Goal: Check status: Check status

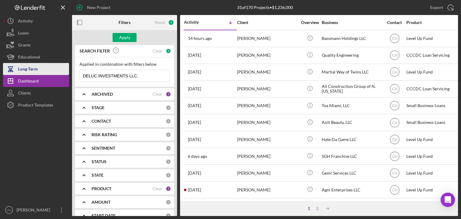
drag, startPoint x: 150, startPoint y: 77, endPoint x: 47, endPoint y: 63, distance: 103.6
click at [47, 63] on div "New Project 31 of 170 Projects • $1,236,000 Export Icon/Export Filters Reset 5 …" at bounding box center [230, 108] width 455 height 216
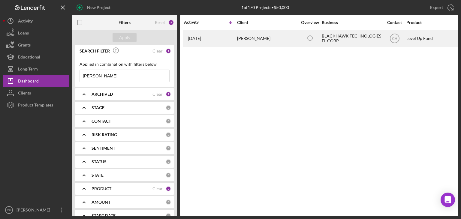
type input "[PERSON_NAME]"
click at [275, 44] on div "[PERSON_NAME]" at bounding box center [267, 39] width 60 height 16
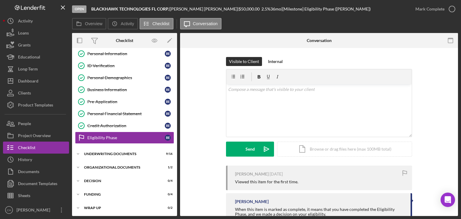
scroll to position [16, 0]
click at [94, 154] on div "Underwriting Documents" at bounding box center [127, 154] width 86 height 4
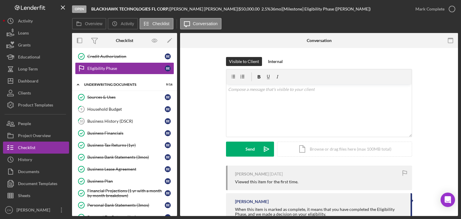
scroll to position [86, 0]
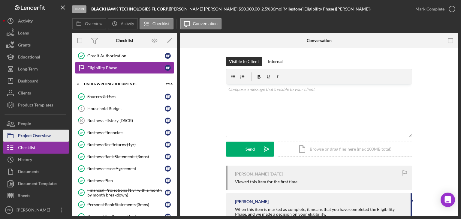
click at [37, 138] on div "Project Overview" at bounding box center [34, 137] width 33 height 14
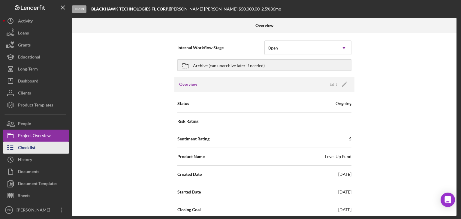
click at [26, 152] on div "Checklist" at bounding box center [26, 149] width 17 height 14
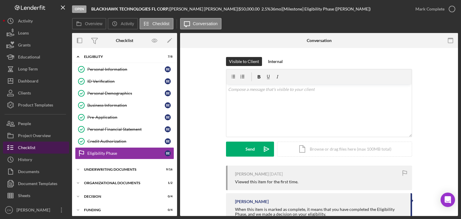
scroll to position [16, 0]
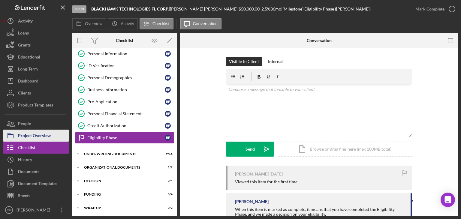
click at [33, 137] on div "Project Overview" at bounding box center [34, 137] width 33 height 14
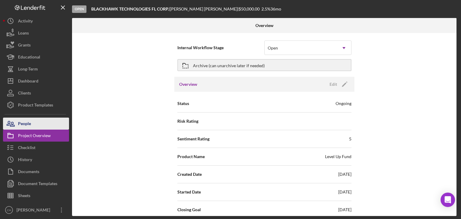
click at [31, 127] on button "People" at bounding box center [36, 124] width 66 height 12
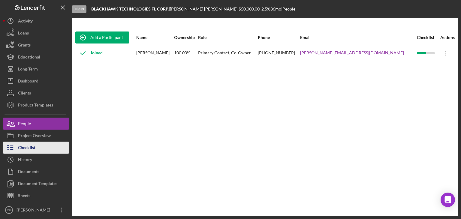
click at [36, 148] on button "Checklist" at bounding box center [36, 148] width 66 height 12
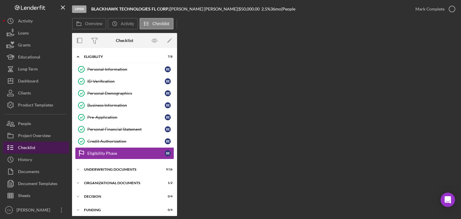
scroll to position [16, 0]
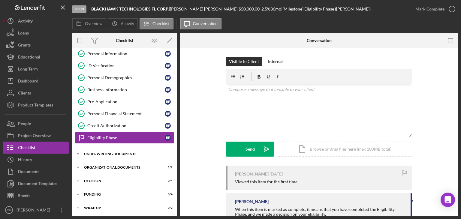
click at [123, 153] on div "Underwriting Documents" at bounding box center [127, 154] width 86 height 4
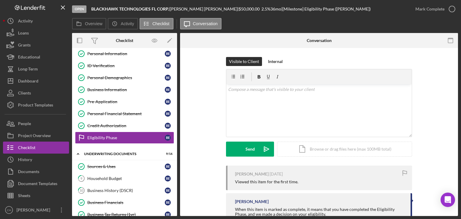
drag, startPoint x: 177, startPoint y: 114, endPoint x: 176, endPoint y: 137, distance: 22.5
click at [176, 137] on div "Overview Internal Workflow Stage Open Icon/Dropdown Arrow Archive (can unarchiv…" at bounding box center [265, 124] width 386 height 183
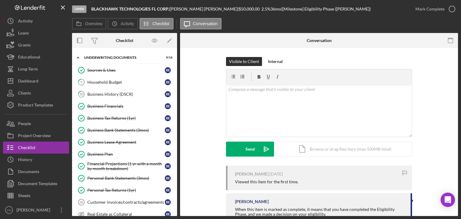
scroll to position [116, 0]
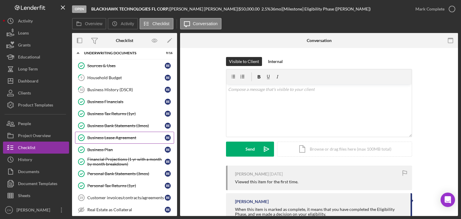
click at [114, 137] on div "Business Lease Agreement" at bounding box center [125, 137] width 77 height 5
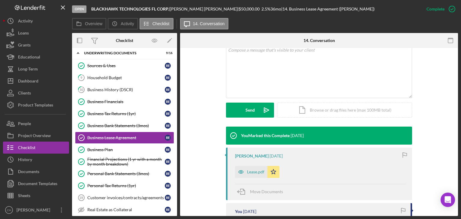
scroll to position [162, 0]
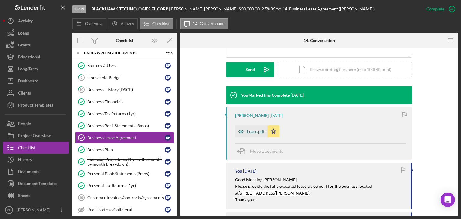
click at [257, 136] on div "Lease.pdf" at bounding box center [251, 131] width 32 height 12
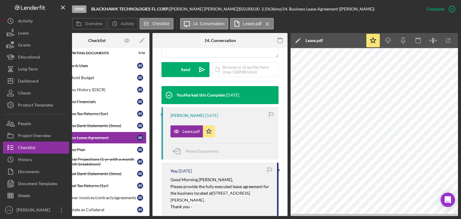
scroll to position [0, 40]
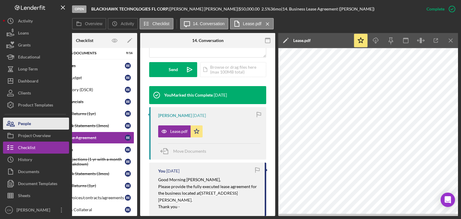
click at [32, 125] on button "People" at bounding box center [36, 124] width 66 height 12
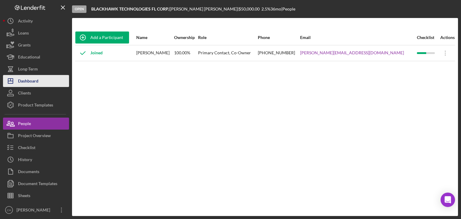
click at [32, 83] on div "Dashboard" at bounding box center [28, 82] width 20 height 14
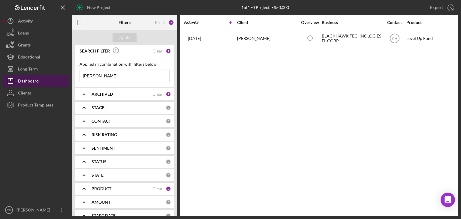
drag, startPoint x: 108, startPoint y: 79, endPoint x: 17, endPoint y: 78, distance: 91.6
click at [17, 78] on div "New Project 1 of 170 Projects • $50,000 [PERSON_NAME] Export Icon/Export Filter…" at bounding box center [230, 108] width 455 height 216
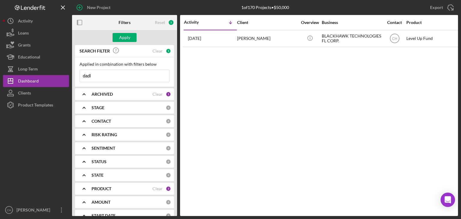
type input "dadly"
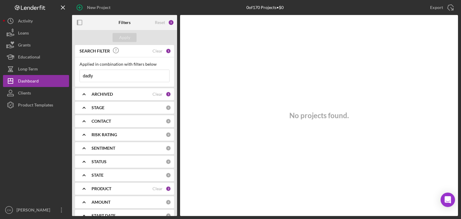
drag, startPoint x: 103, startPoint y: 77, endPoint x: 0, endPoint y: 78, distance: 102.7
click at [0, 78] on div "New Project 0 of 170 Projects • $0 [PERSON_NAME] Export Icon/Export Filters Res…" at bounding box center [230, 109] width 461 height 219
click at [121, 97] on div "ARCHIVED Clear 1" at bounding box center [132, 94] width 80 height 12
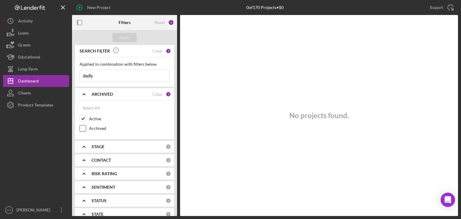
click at [83, 129] on input "Archived" at bounding box center [83, 128] width 6 height 6
checkbox input "true"
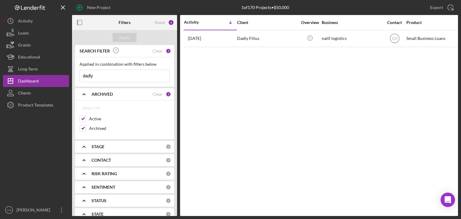
click at [110, 75] on input "dadly" at bounding box center [124, 76] width 89 height 12
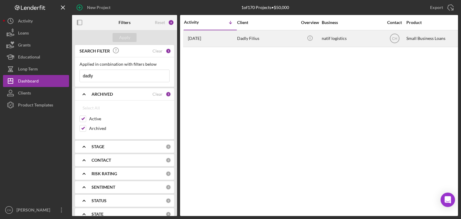
click at [231, 38] on div "[DATE] Dadly [PERSON_NAME]" at bounding box center [210, 39] width 53 height 16
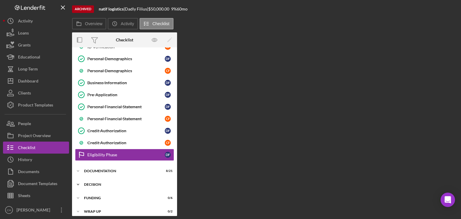
scroll to position [74, 0]
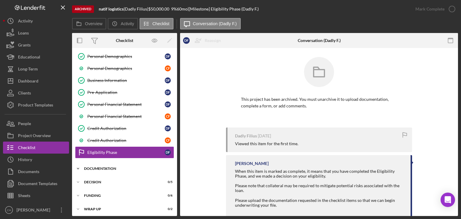
click at [107, 167] on div "Documentation" at bounding box center [127, 169] width 86 height 4
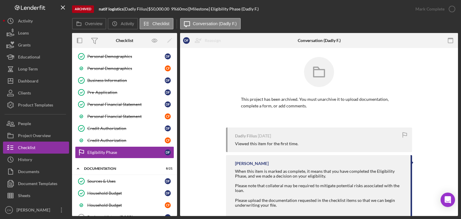
scroll to position [77, 0]
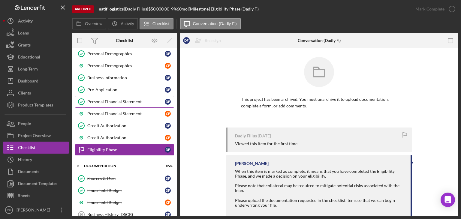
click at [172, 98] on link "Personal Financial Statement Personal Financial Statement D F" at bounding box center [124, 102] width 99 height 12
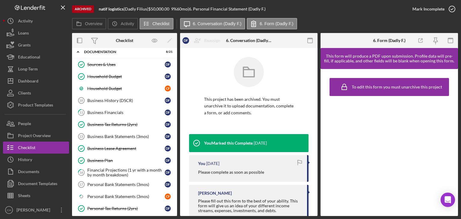
scroll to position [186, 0]
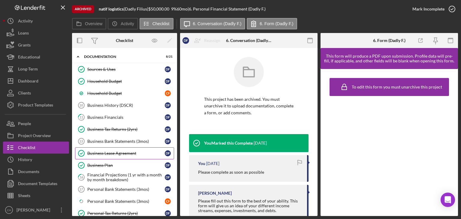
click at [107, 151] on div "Business Lease Agreement" at bounding box center [125, 153] width 77 height 5
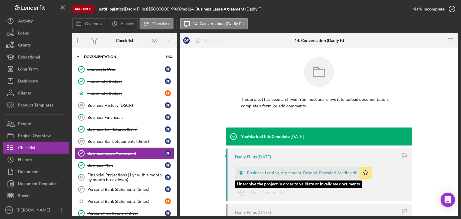
click at [309, 174] on div "Business_Leasing_Agreement_Beyond_Revealed_Media.pdf" at bounding box center [302, 173] width 110 height 5
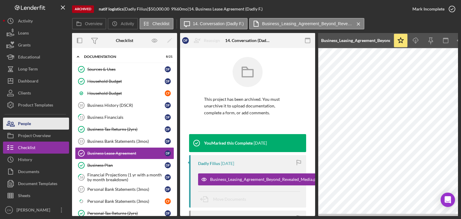
click at [26, 123] on div "People" at bounding box center [24, 125] width 13 height 14
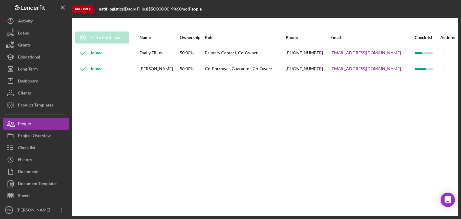
click at [100, 53] on div "Joined" at bounding box center [88, 53] width 27 height 15
click at [36, 172] on div "Documents" at bounding box center [28, 173] width 21 height 14
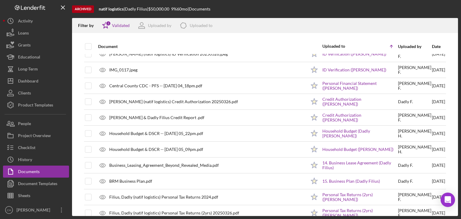
scroll to position [34, 0]
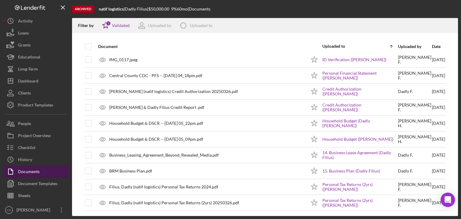
click at [43, 171] on button "Documents" at bounding box center [36, 172] width 66 height 12
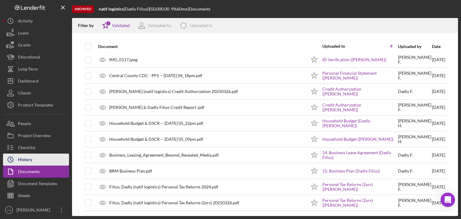
click at [31, 158] on div "History" at bounding box center [25, 161] width 14 height 14
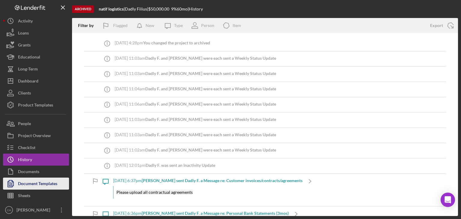
click at [35, 179] on div "Document Templates" at bounding box center [37, 185] width 39 height 14
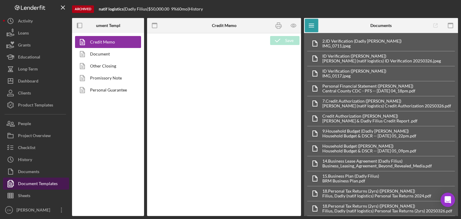
type textarea "<p><img style="display: block; margin-left: auto; margin-right: auto;" src="[UR…"
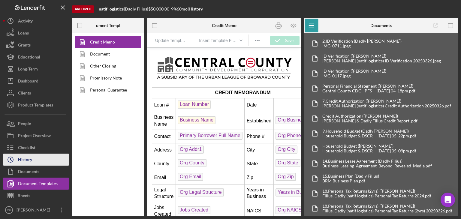
click at [35, 164] on button "Icon/History History" at bounding box center [36, 160] width 66 height 12
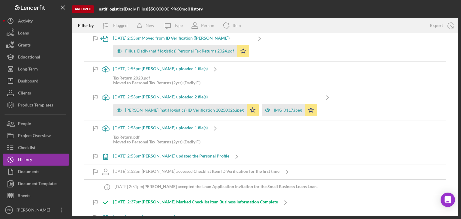
scroll to position [2847, 0]
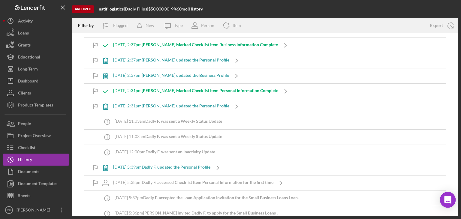
click at [455, 194] on body "Archived natif logistics | Dadly Filius | $50,000.00 9 % 60 mo | History Filter…" at bounding box center [230, 109] width 461 height 219
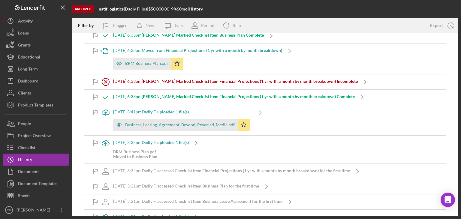
scroll to position [336, 0]
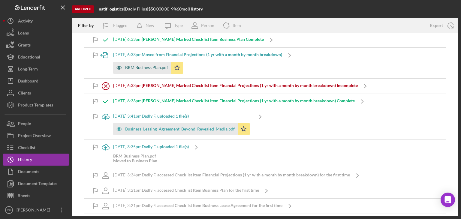
click at [133, 65] on div "BRM Business Plan.pdf" at bounding box center [146, 67] width 43 height 5
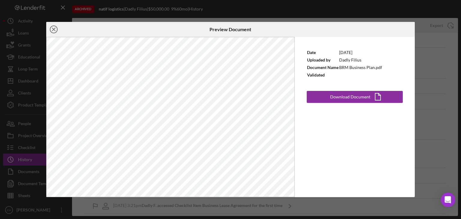
click at [54, 28] on icon "Icon/Close" at bounding box center [53, 29] width 15 height 15
